Goal: Transaction & Acquisition: Purchase product/service

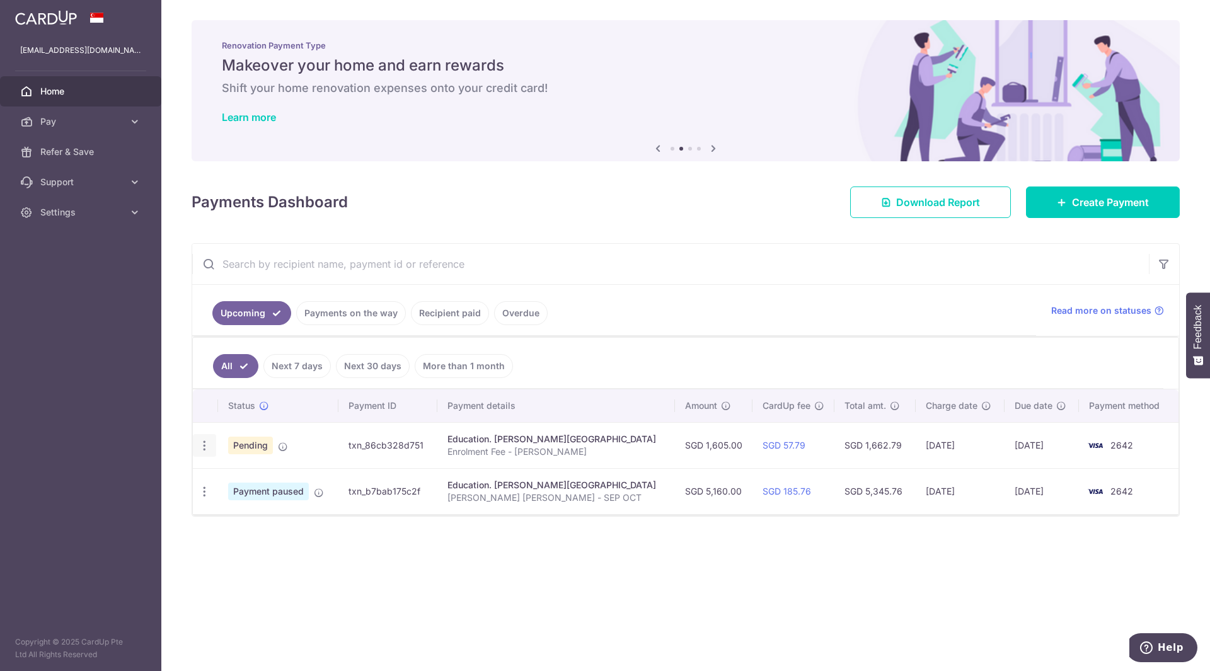
click at [199, 445] on icon "button" at bounding box center [204, 445] width 13 height 13
click at [614, 258] on input "text" at bounding box center [670, 264] width 957 height 40
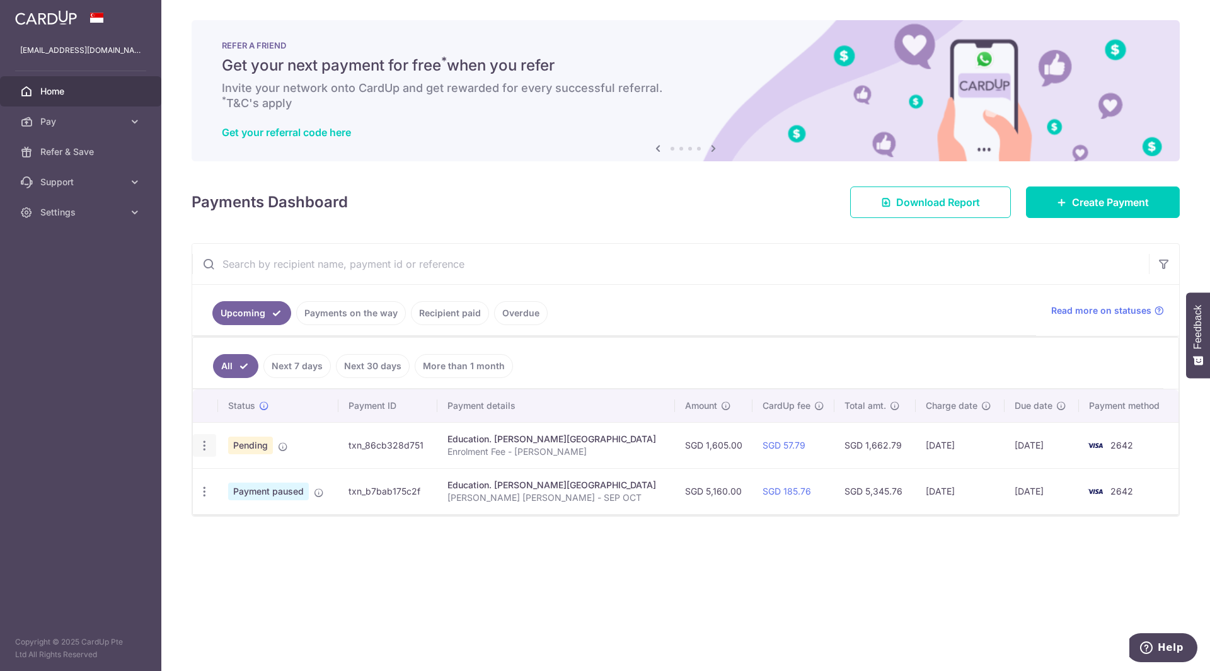
click at [207, 447] on icon "button" at bounding box center [204, 445] width 13 height 13
click at [224, 513] on link "Cancel payment" at bounding box center [258, 511] width 131 height 32
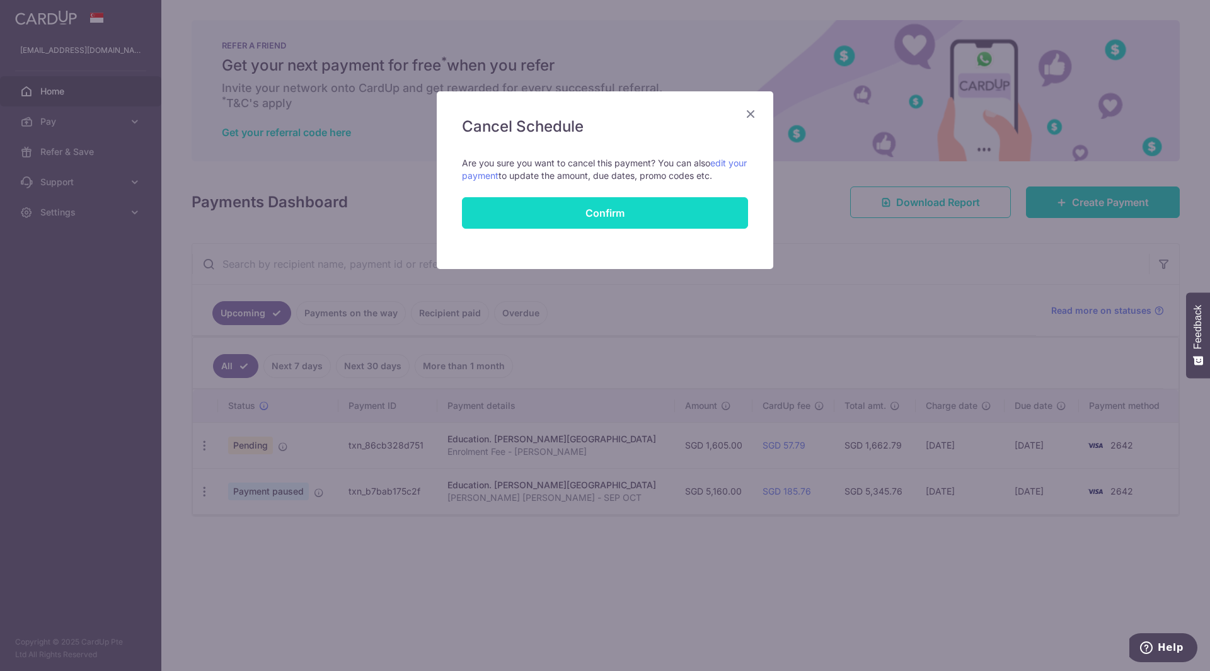
click at [590, 208] on button "Confirm" at bounding box center [605, 213] width 286 height 32
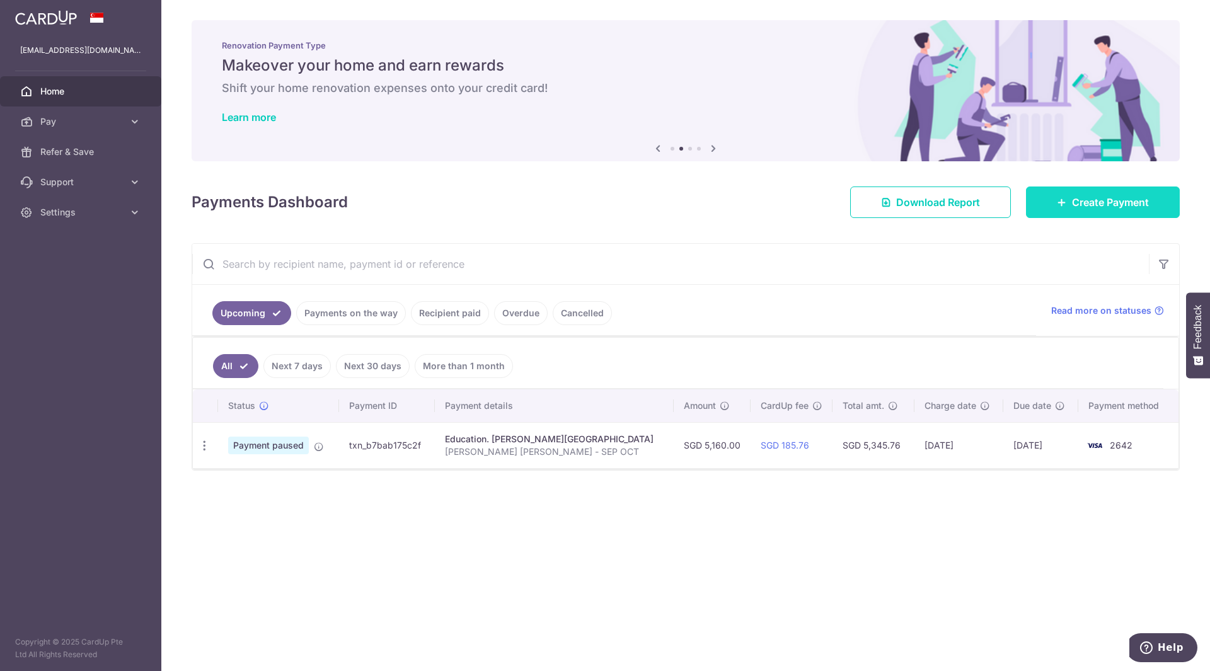
click at [1105, 204] on span "Create Payment" at bounding box center [1110, 202] width 77 height 15
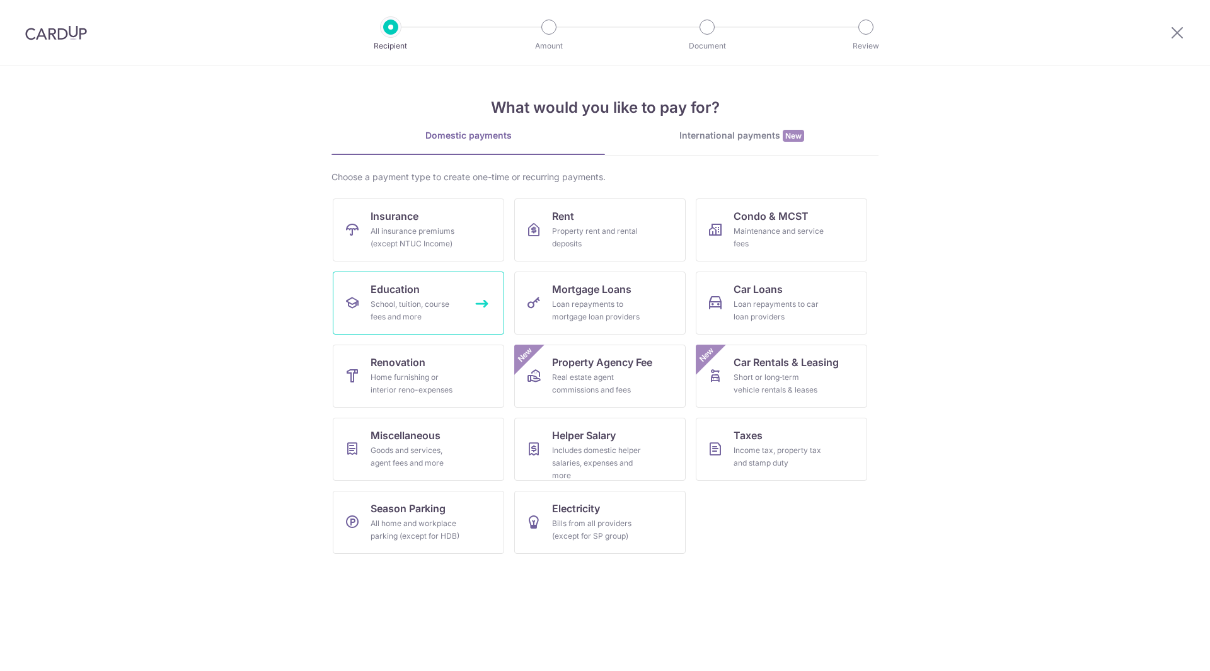
click at [395, 308] on div "School, tuition, course fees and more" at bounding box center [416, 310] width 91 height 25
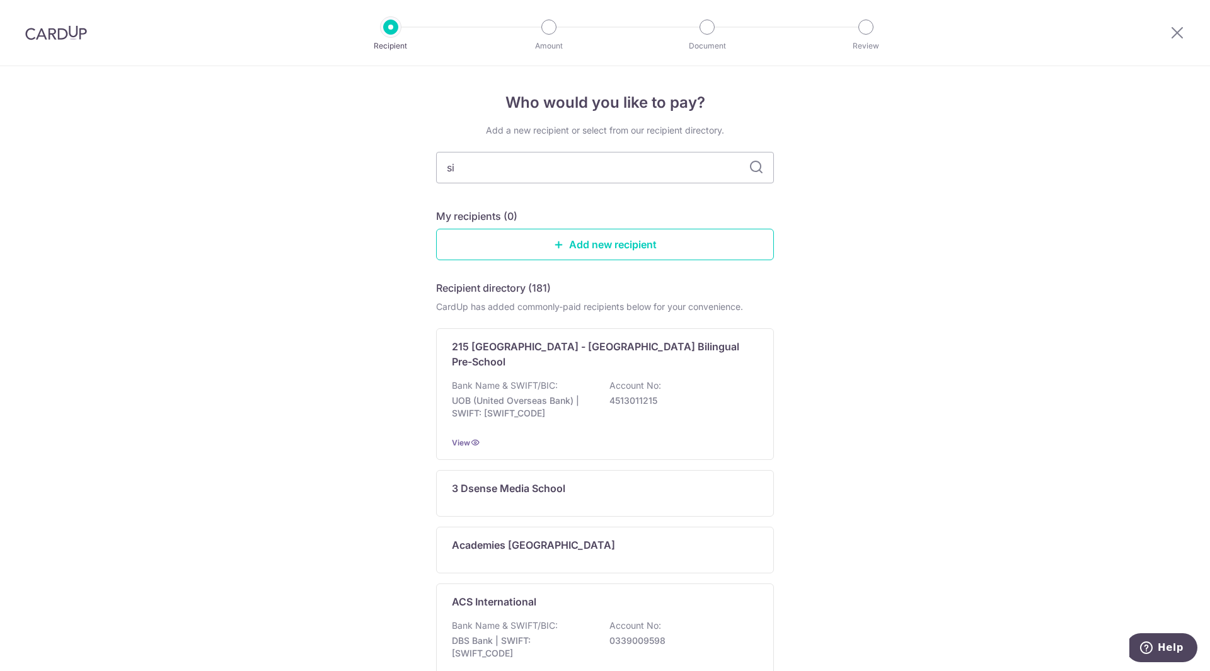
type input "sir"
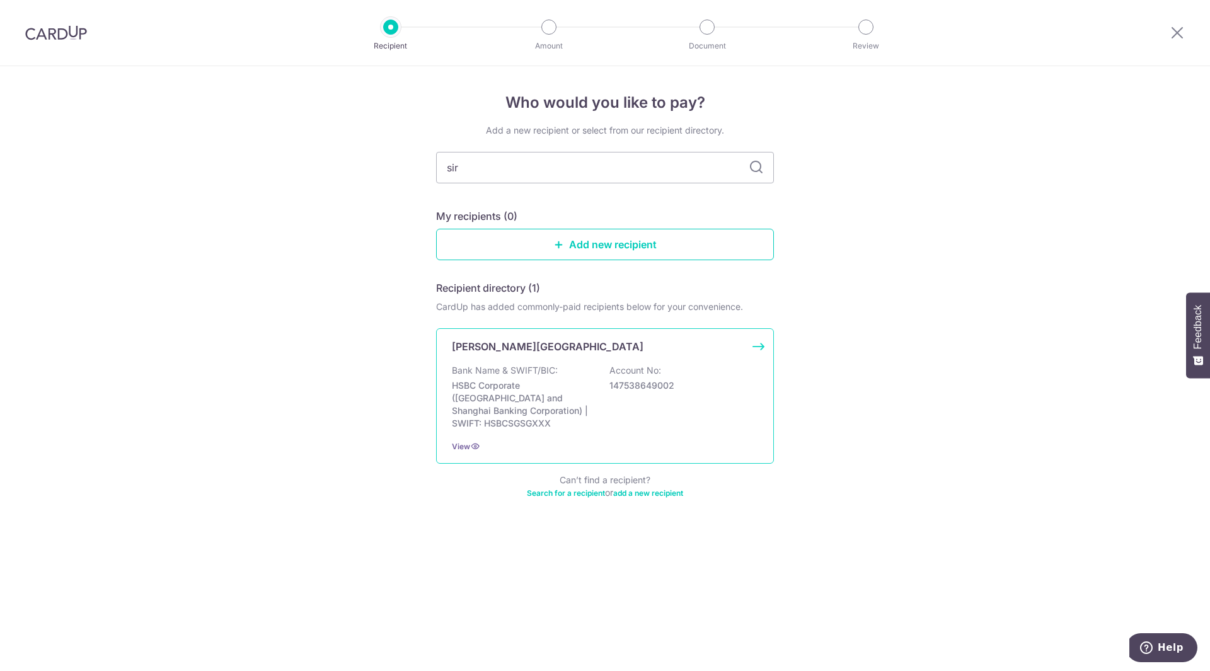
click at [589, 353] on p "[PERSON_NAME][GEOGRAPHIC_DATA]" at bounding box center [548, 346] width 192 height 15
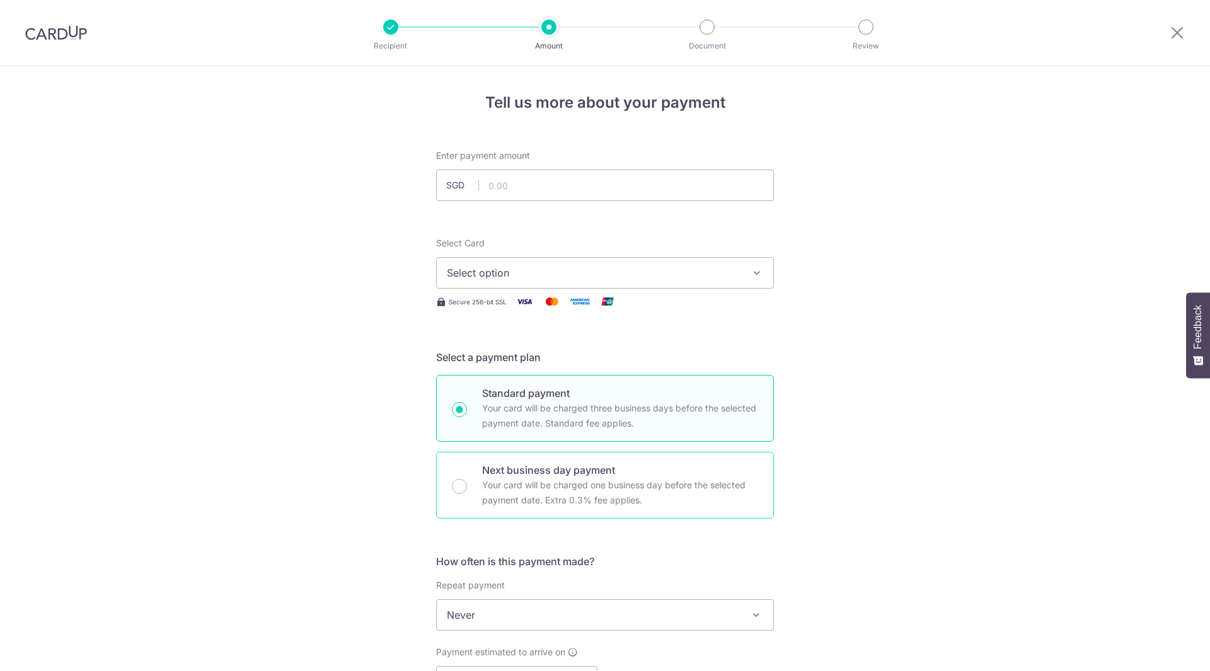
click at [521, 486] on p "Your card will be charged one business day before the selected payment date. Ex…" at bounding box center [620, 493] width 276 height 30
click at [467, 486] on input "Next business day payment Your card will be charged one business day before the…" at bounding box center [459, 486] width 15 height 15
radio input "false"
radio input "true"
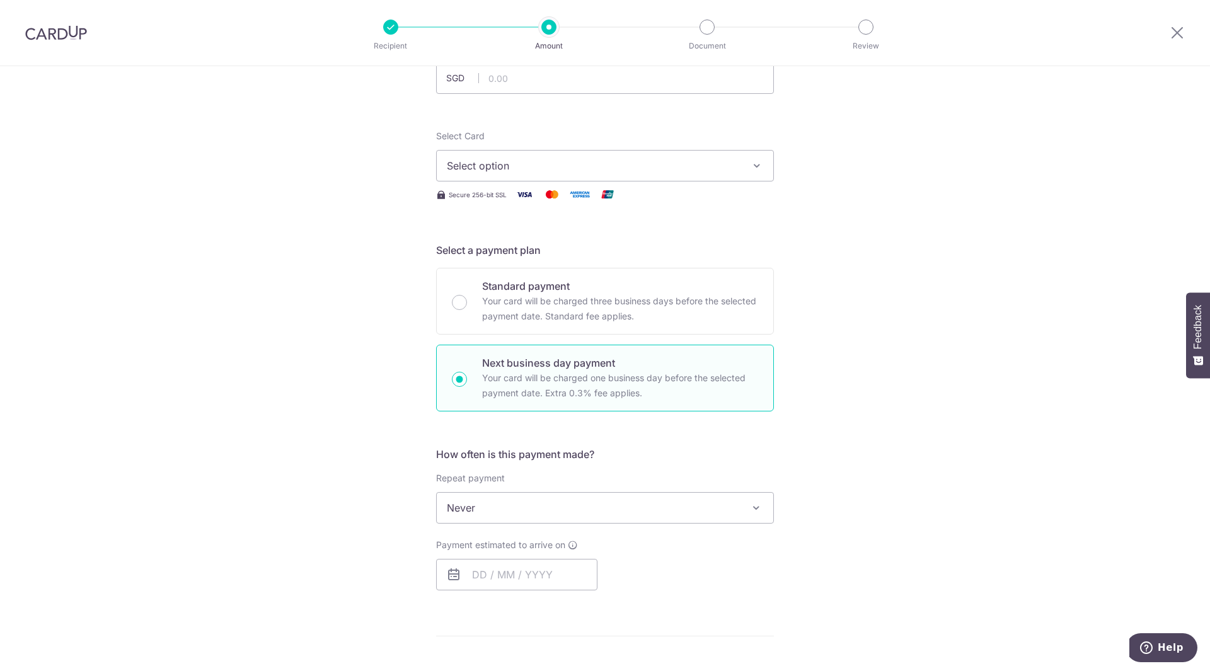
scroll to position [189, 0]
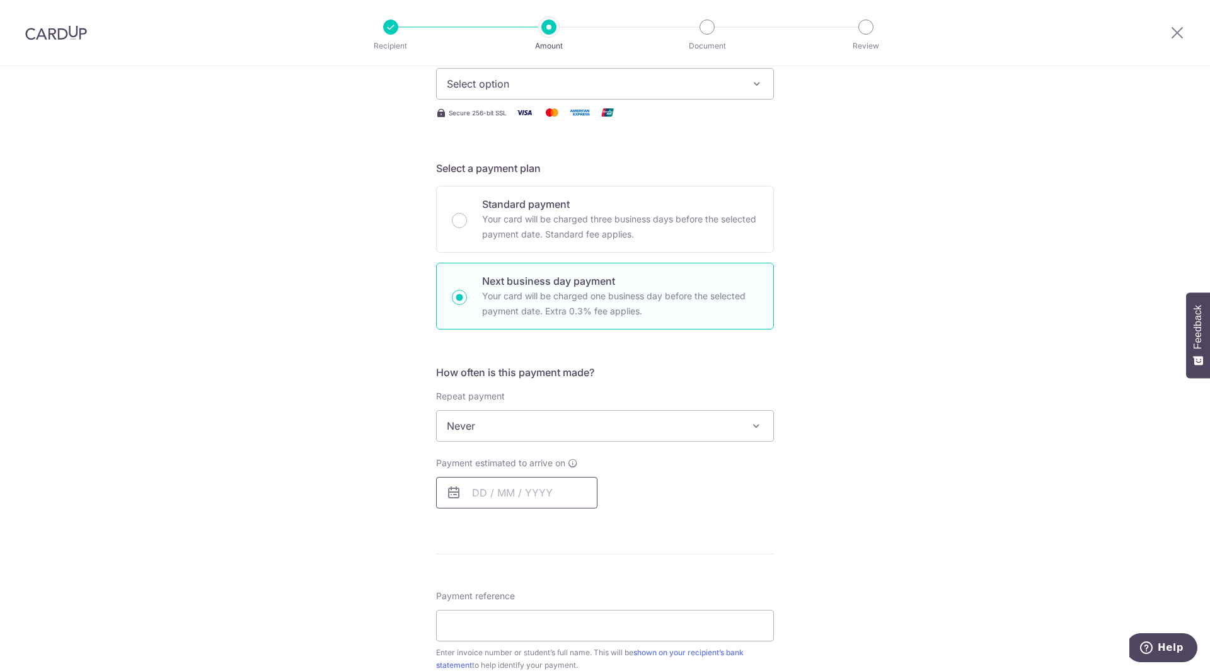
click at [519, 493] on input "text" at bounding box center [516, 493] width 161 height 32
click at [555, 582] on table "Sun Mon Tue Wed Thu Fri Sat 1 2 3 4 5 6 7 8 9 10 11 12 13 14 15 16 17 18 19 20 …" at bounding box center [537, 619] width 176 height 151
click at [685, 499] on div "Payment estimated to arrive on Prev Next Oct Nov Dec 2025 2026 2027 2028 2029 2…" at bounding box center [605, 483] width 353 height 52
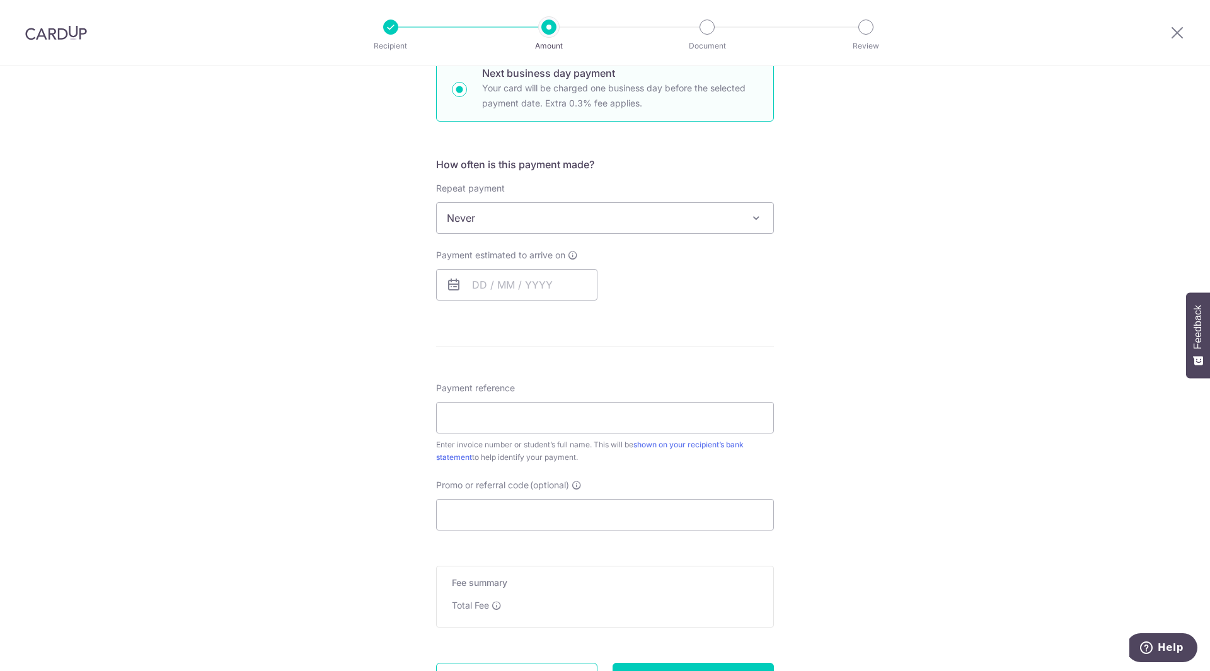
scroll to position [504, 0]
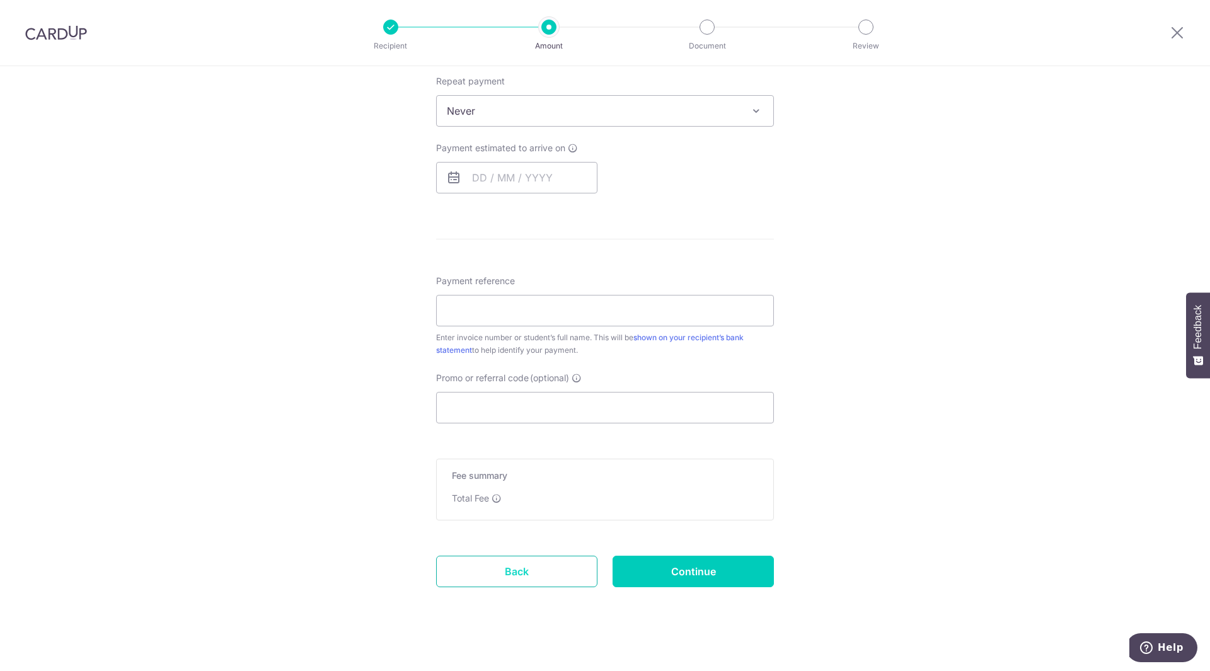
click at [544, 568] on link "Back" at bounding box center [516, 572] width 161 height 32
